Goal: Use online tool/utility: Utilize a website feature to perform a specific function

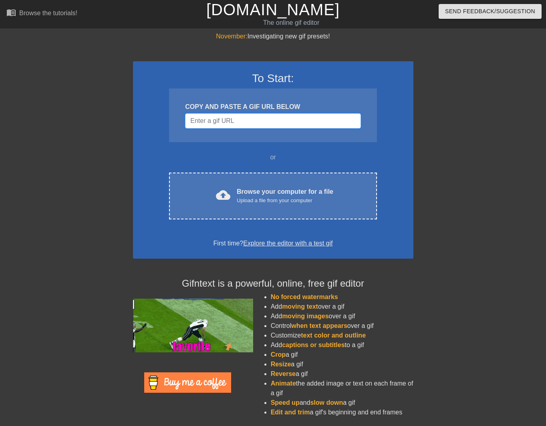
click at [287, 117] on input "Username" at bounding box center [273, 120] width 176 height 15
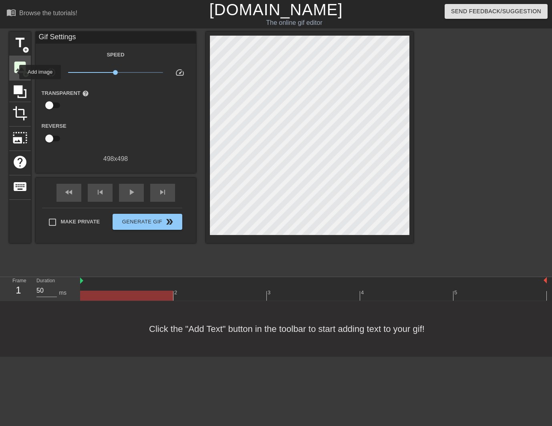
click at [14, 72] on span "image" at bounding box center [19, 67] width 15 height 15
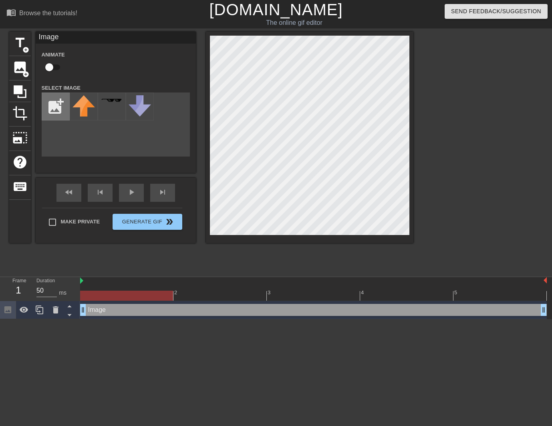
click at [55, 100] on input "file" at bounding box center [55, 106] width 27 height 27
type input "C:\fakepath\Screenshot from [DATE] 09-39-03.png"
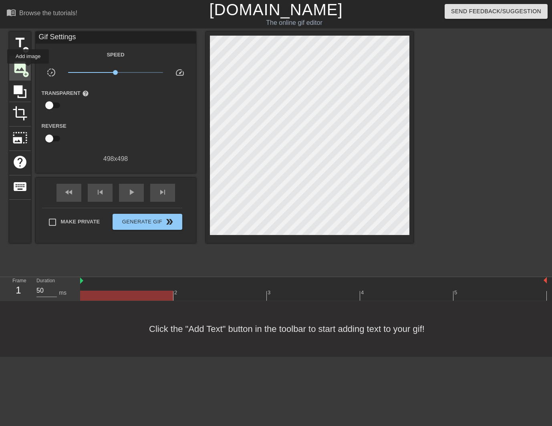
click at [28, 69] on div "image add_circle" at bounding box center [20, 68] width 22 height 24
click at [27, 75] on span "add_circle" at bounding box center [25, 74] width 7 height 7
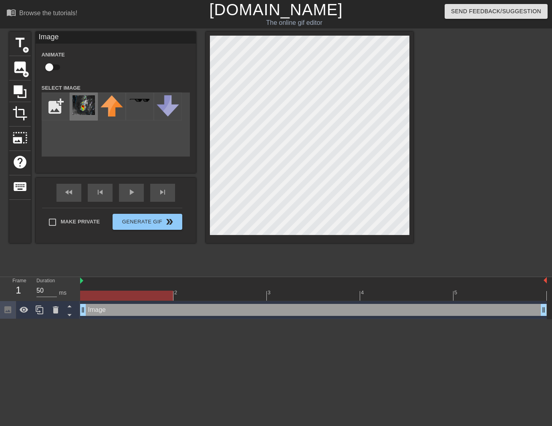
click at [83, 105] on img at bounding box center [84, 105] width 22 height 20
click at [85, 283] on div at bounding box center [313, 281] width 467 height 8
click at [83, 283] on div at bounding box center [313, 281] width 467 height 8
click at [82, 279] on img at bounding box center [81, 281] width 3 height 6
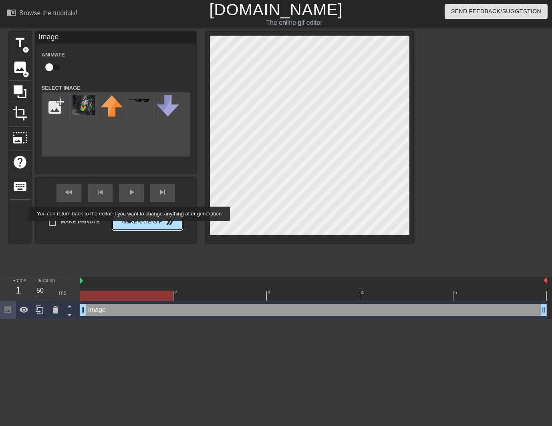
click at [129, 227] on button "Generate Gif double_arrow" at bounding box center [147, 222] width 69 height 16
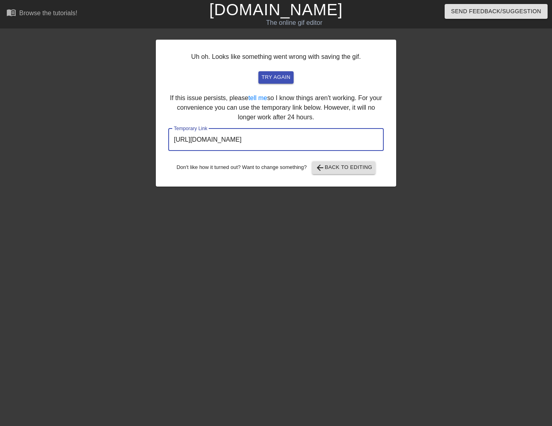
drag, startPoint x: 345, startPoint y: 141, endPoint x: 160, endPoint y: 136, distance: 185.6
click at [160, 136] on div "Uh oh. Looks like something went wrong with saving the gif. try again If this i…" at bounding box center [276, 113] width 240 height 147
